Goal: Navigation & Orientation: Go to known website

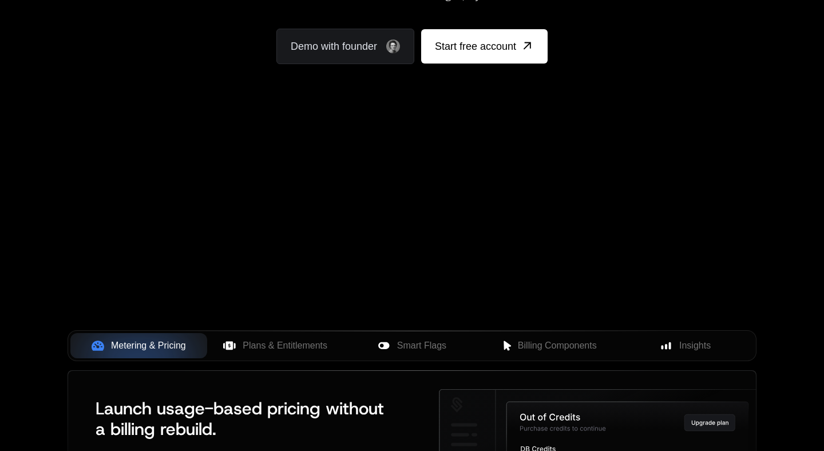
scroll to position [211, 0]
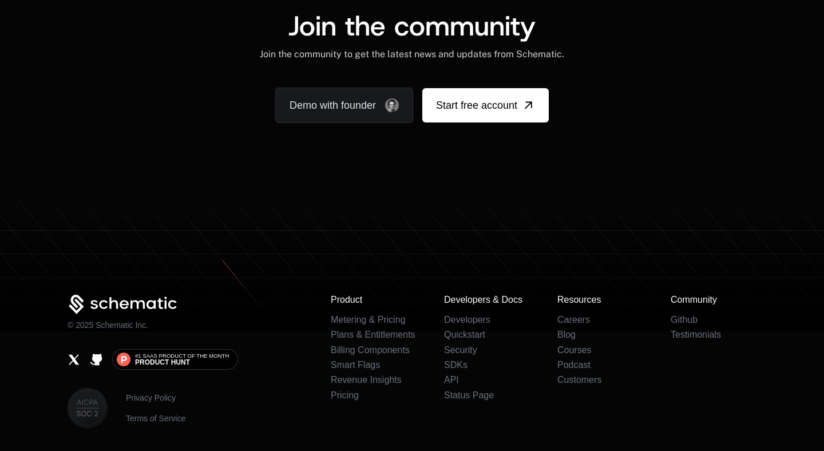
scroll to position [7152, 0]
